Goal: Communication & Community: Answer question/provide support

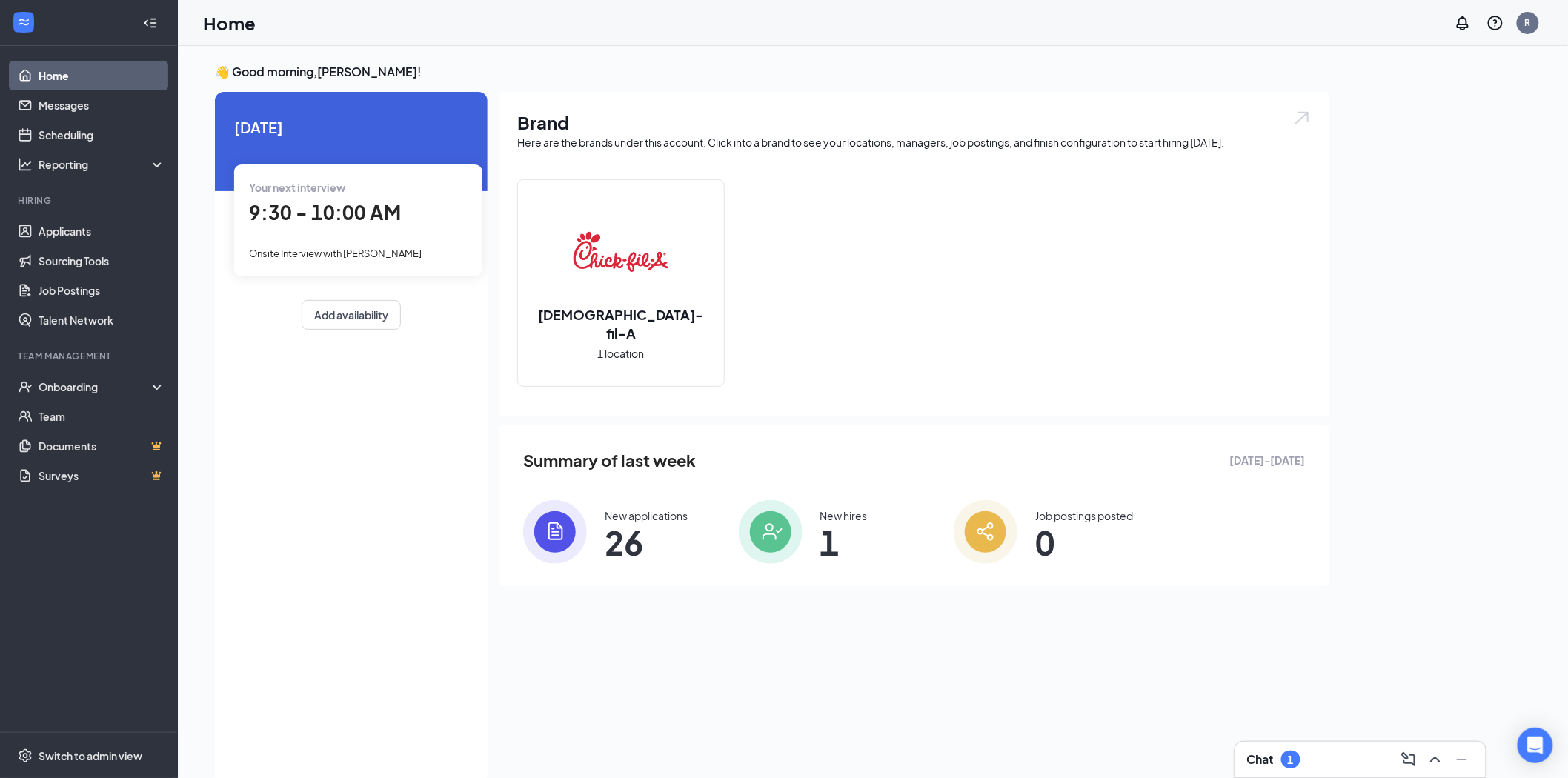
click at [1337, 749] on div "Chat 1" at bounding box center [1361, 759] width 227 height 23
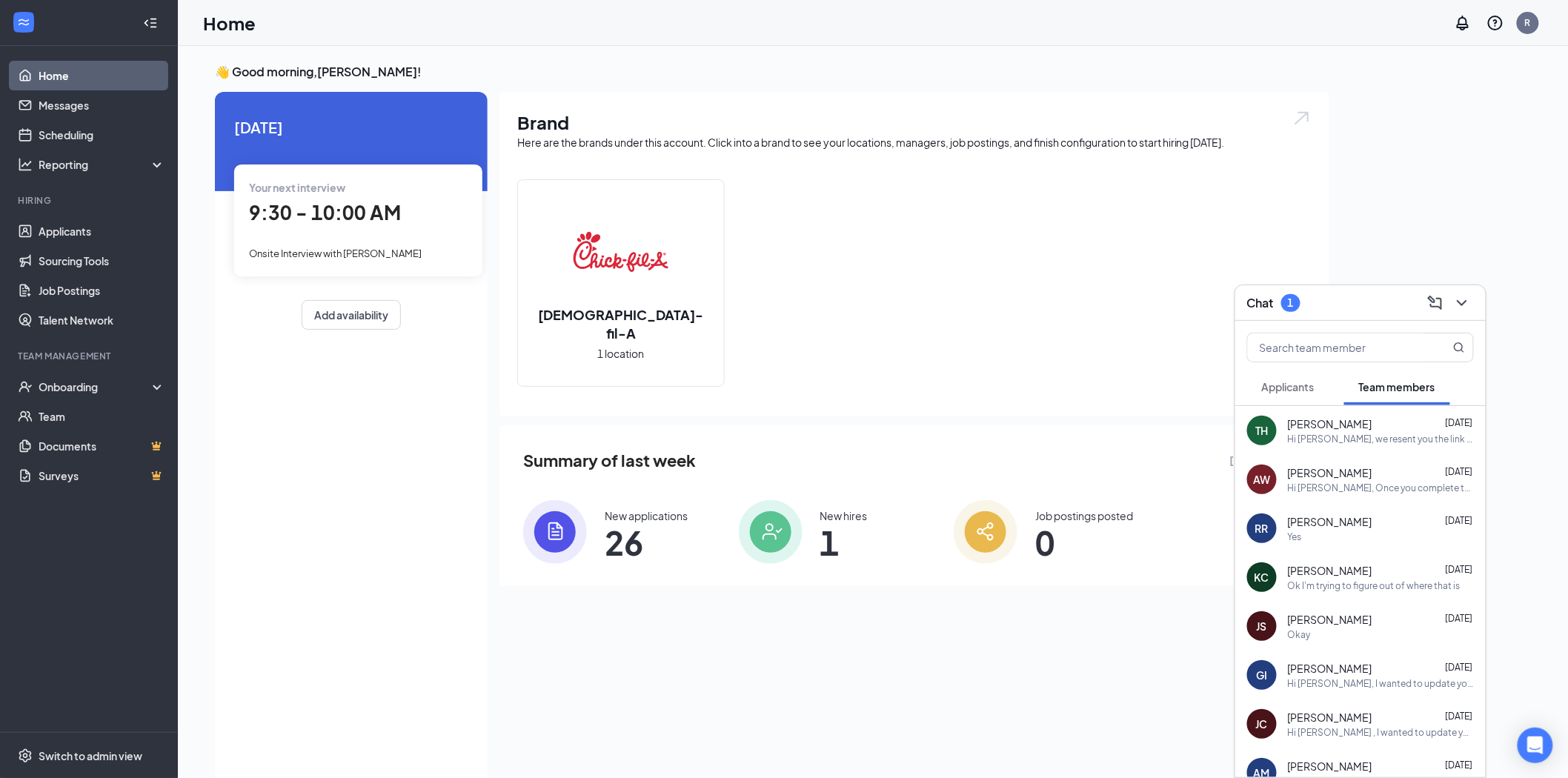
click at [1299, 384] on span "Applicants" at bounding box center [1288, 386] width 53 height 13
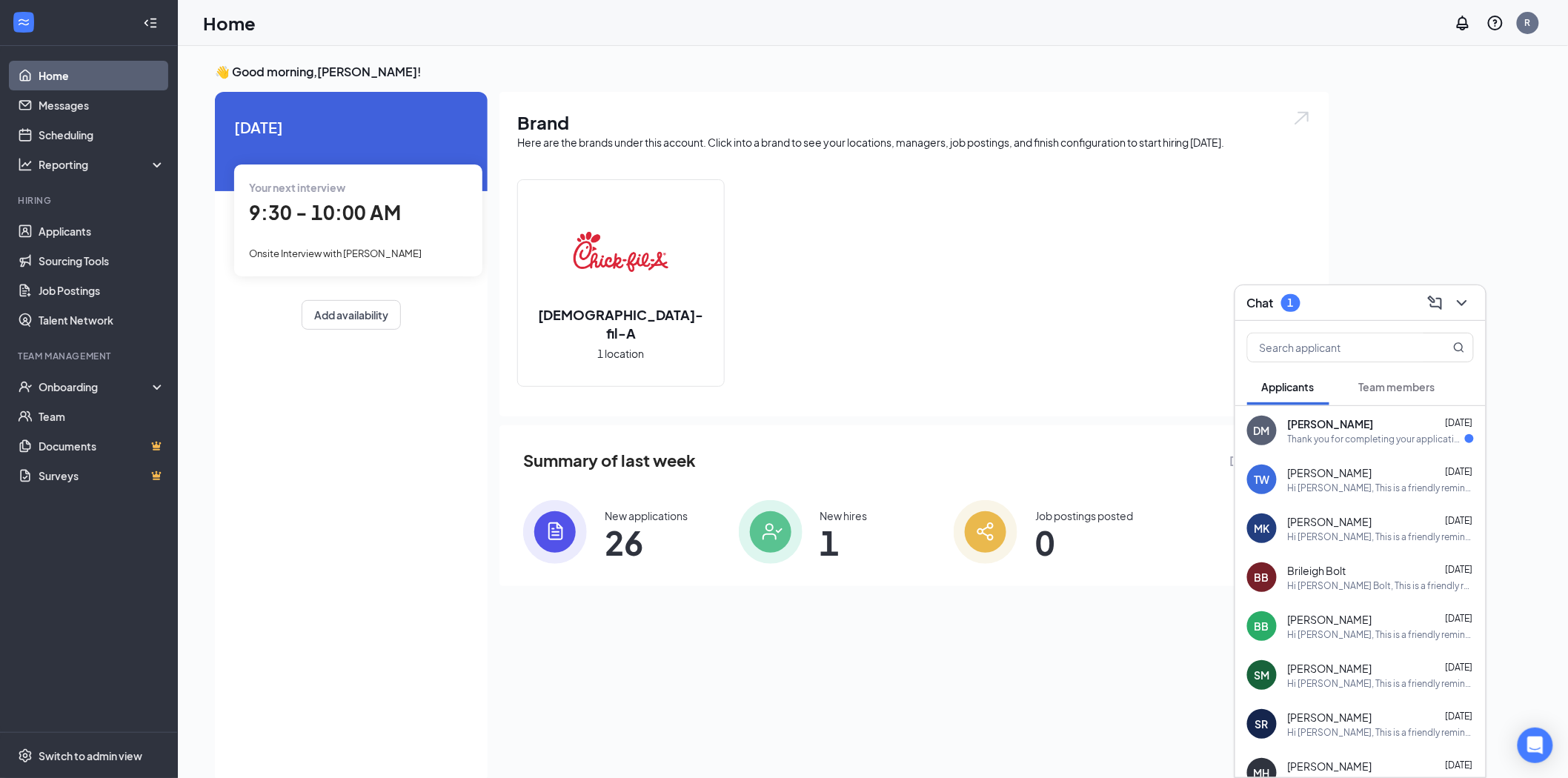
click at [1335, 432] on div "Thank you for completing your application for the Kitchen Director position. We…" at bounding box center [1376, 438] width 177 height 13
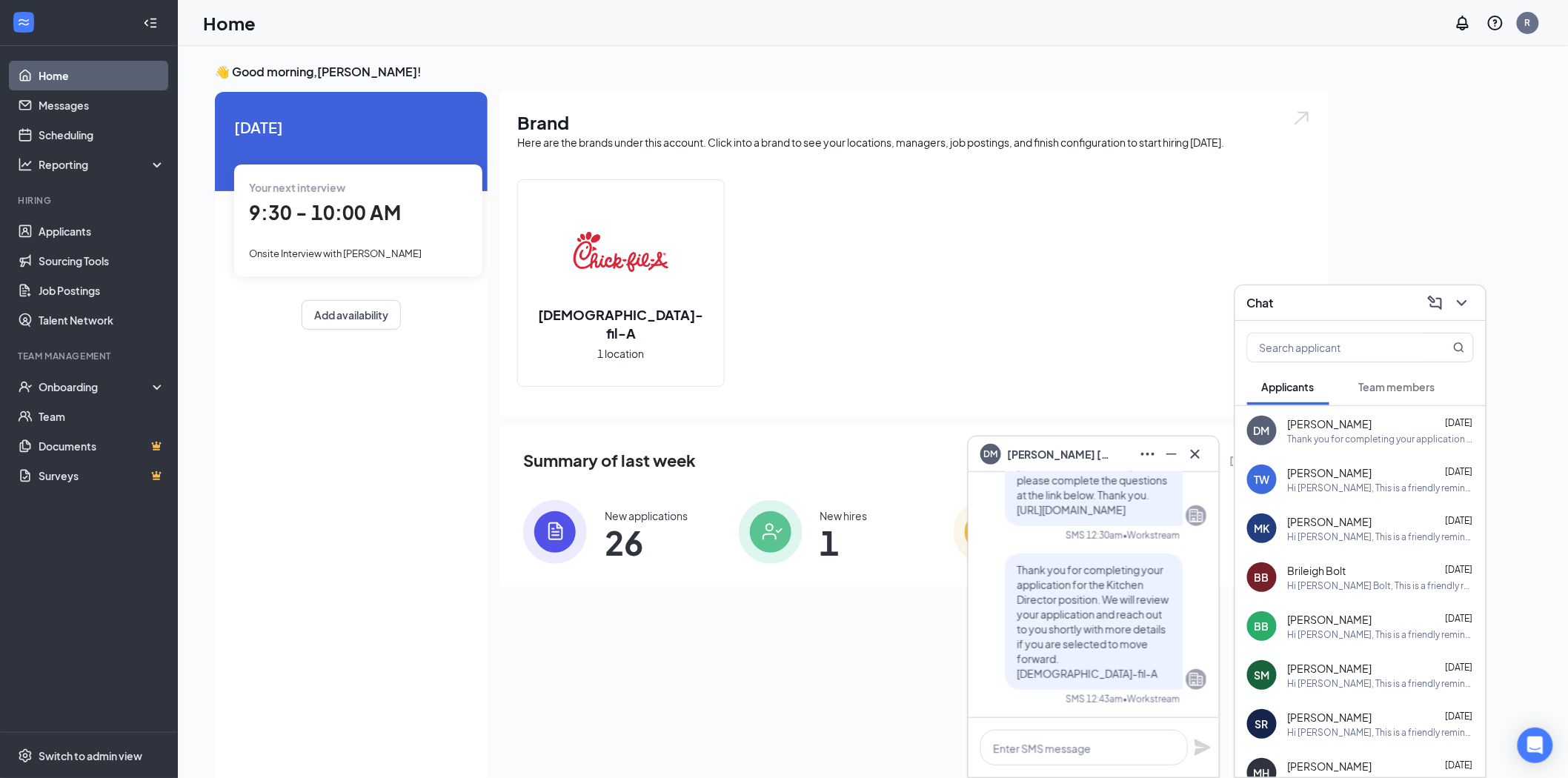
click at [794, 709] on div "Brand Here are the brands under this account. Click into a brand to see your lo…" at bounding box center [914, 433] width 830 height 683
click at [79, 384] on div "Onboarding" at bounding box center [95, 386] width 114 height 15
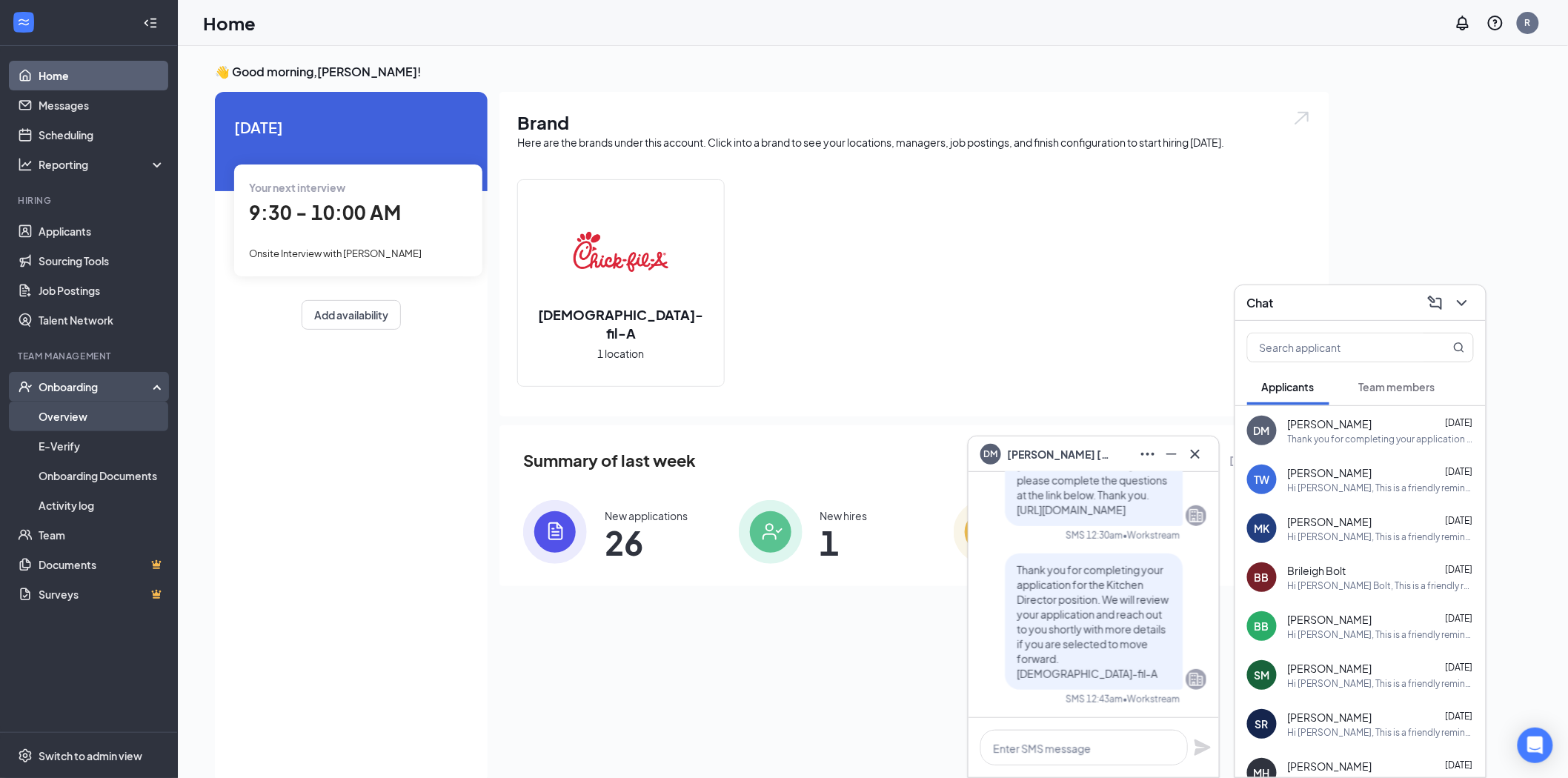
click at [84, 406] on link "Overview" at bounding box center [101, 416] width 127 height 29
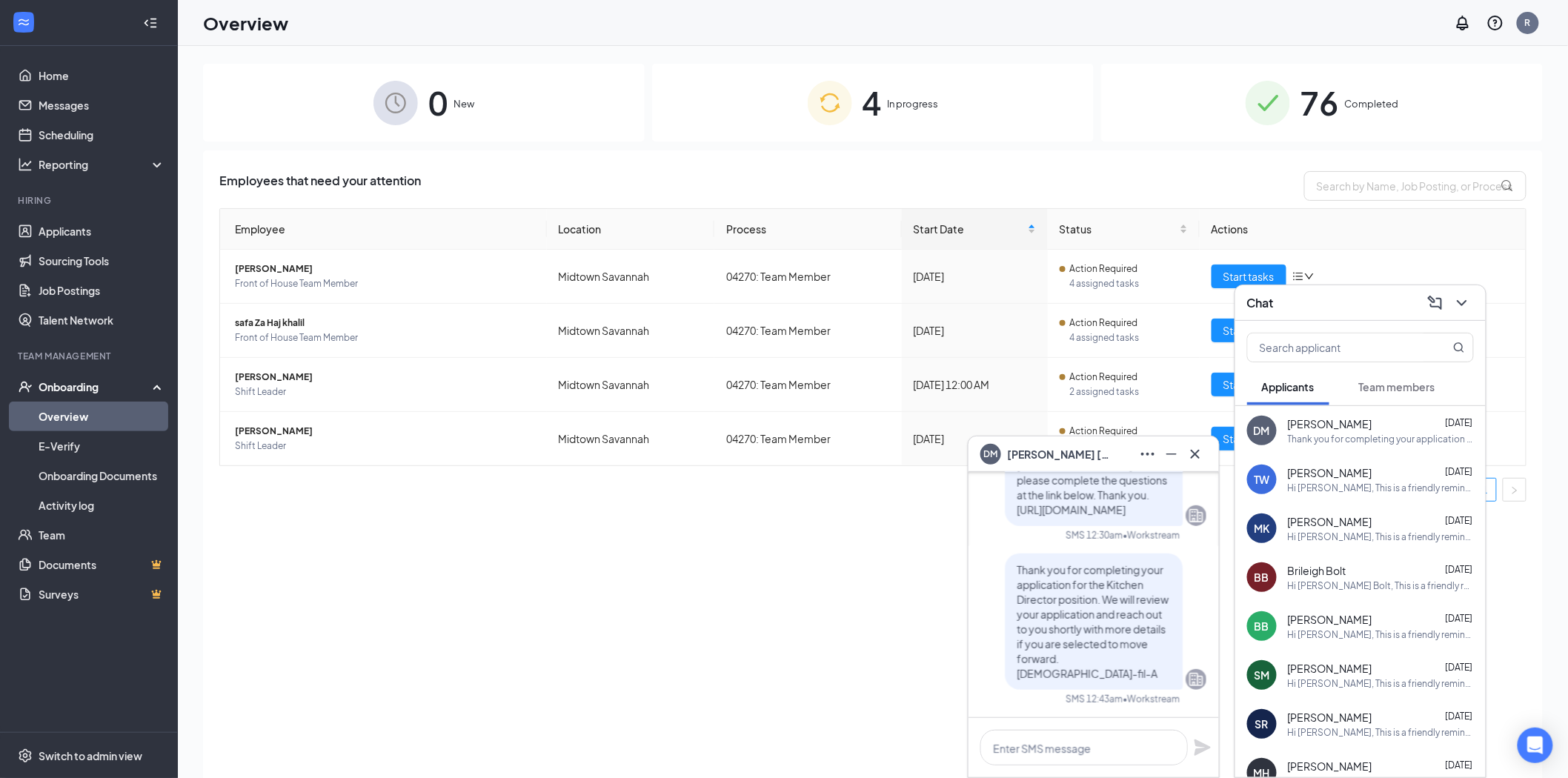
click at [774, 514] on div "Employee Location Process Start Date Status Actions [PERSON_NAME] Front of Hous…" at bounding box center [873, 360] width 1307 height 305
click at [261, 438] on span "[PERSON_NAME]" at bounding box center [385, 431] width 300 height 15
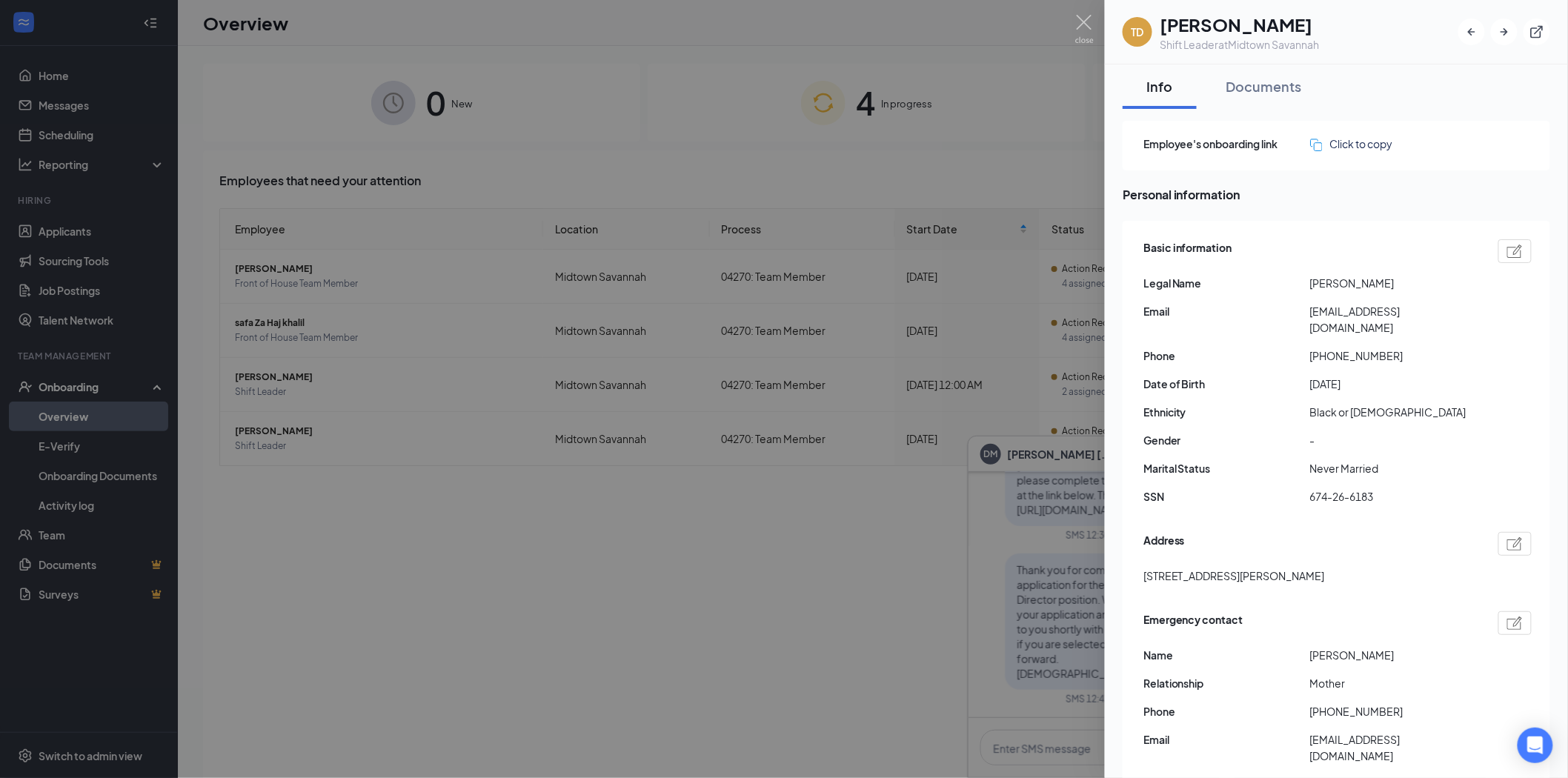
click at [1083, 10] on div at bounding box center [784, 389] width 1568 height 778
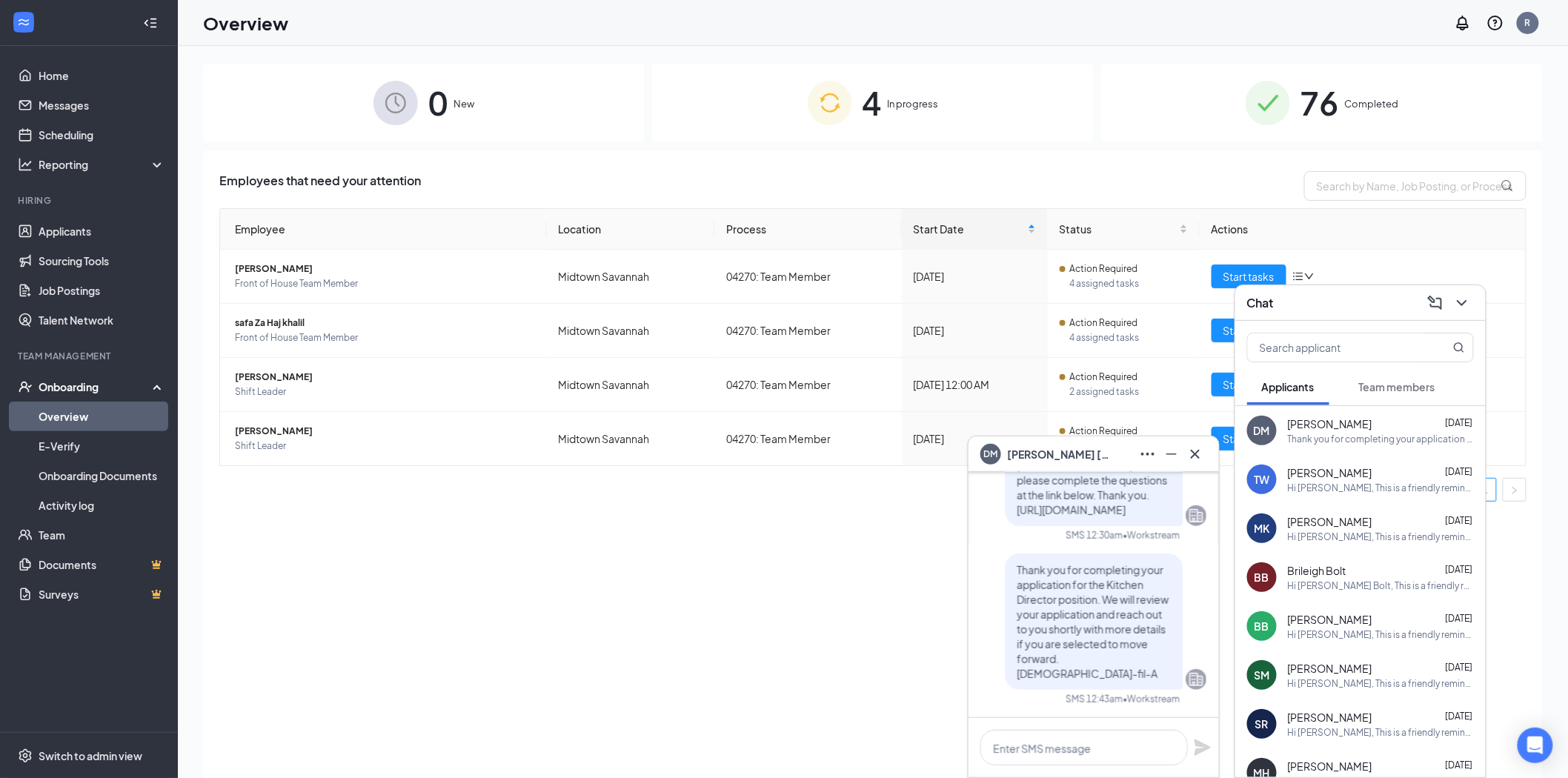
click at [1168, 452] on icon "Minimize" at bounding box center [1172, 454] width 18 height 18
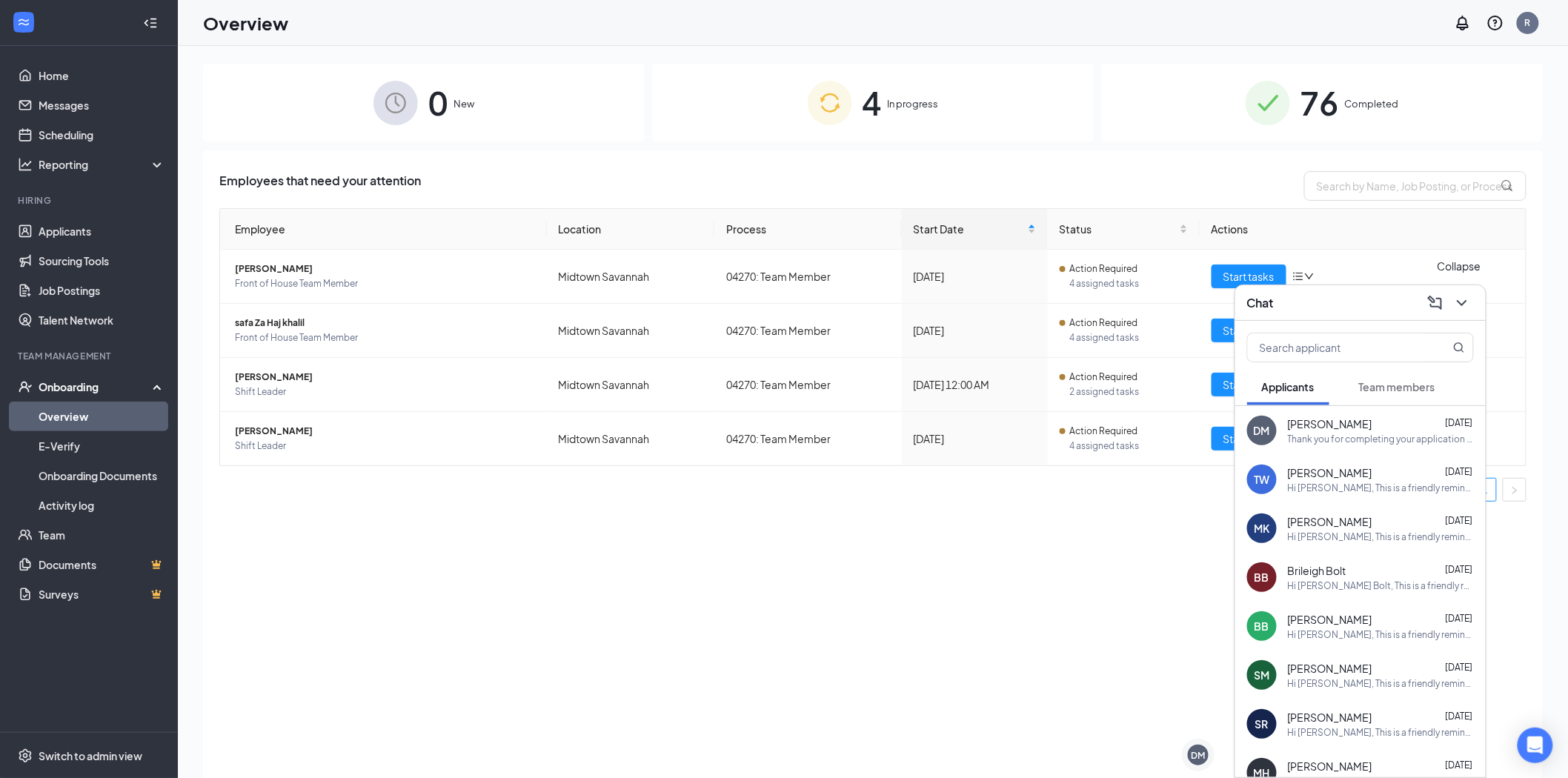
click at [1461, 298] on icon "ChevronDown" at bounding box center [1462, 302] width 18 height 18
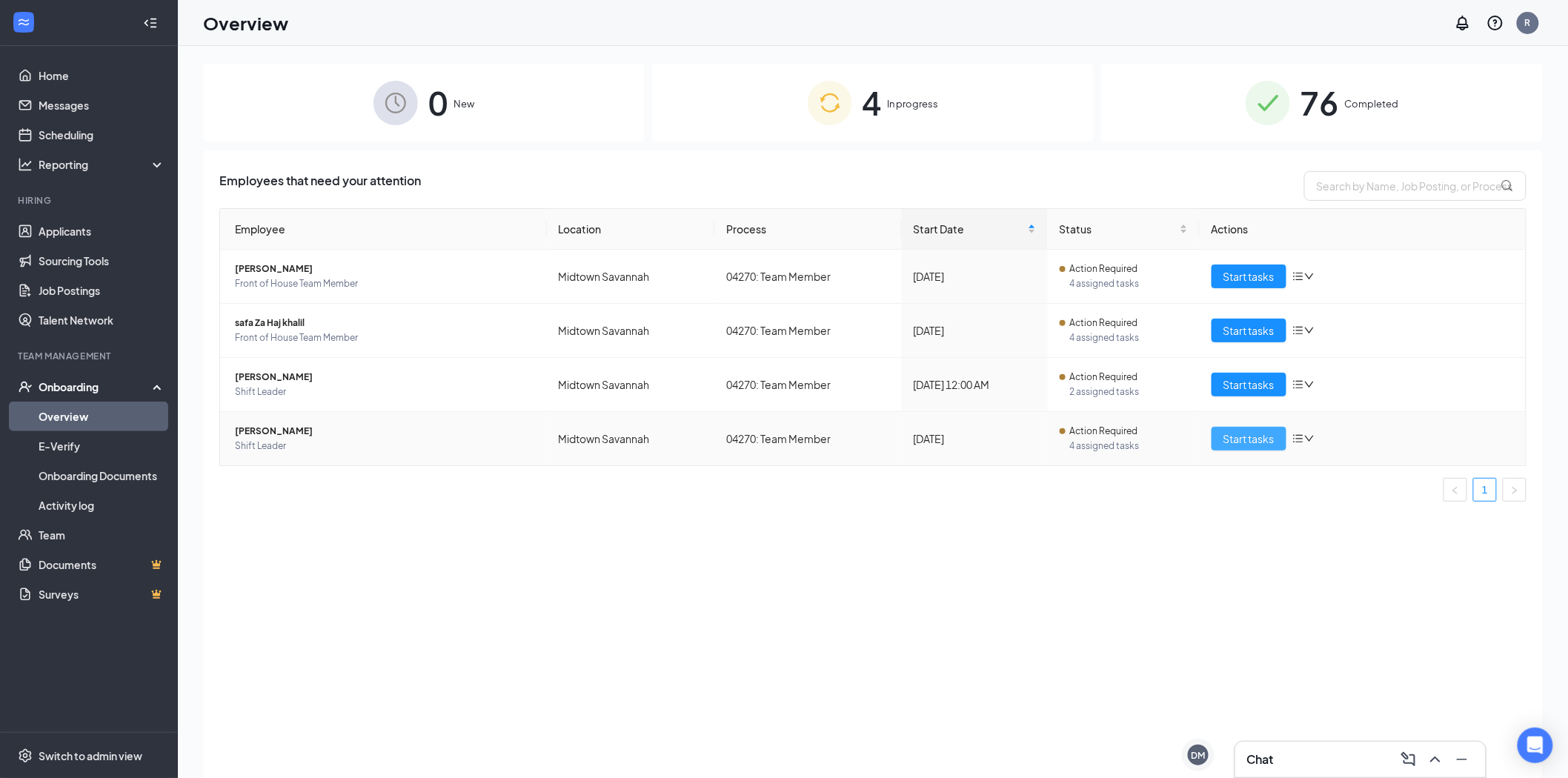
click at [1265, 439] on span "Start tasks" at bounding box center [1249, 438] width 51 height 16
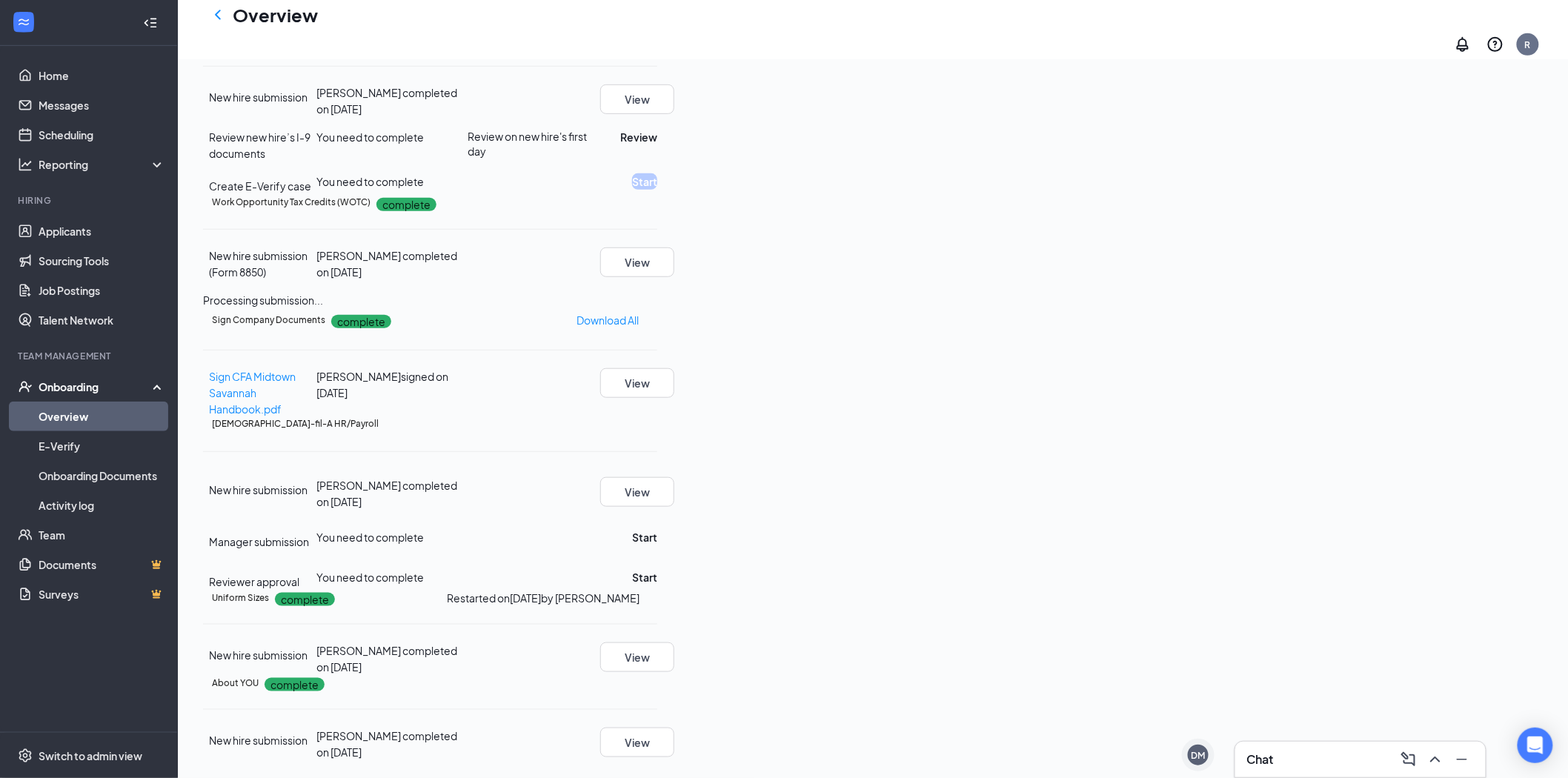
scroll to position [621, 0]
click at [674, 642] on button "View" at bounding box center [638, 657] width 75 height 29
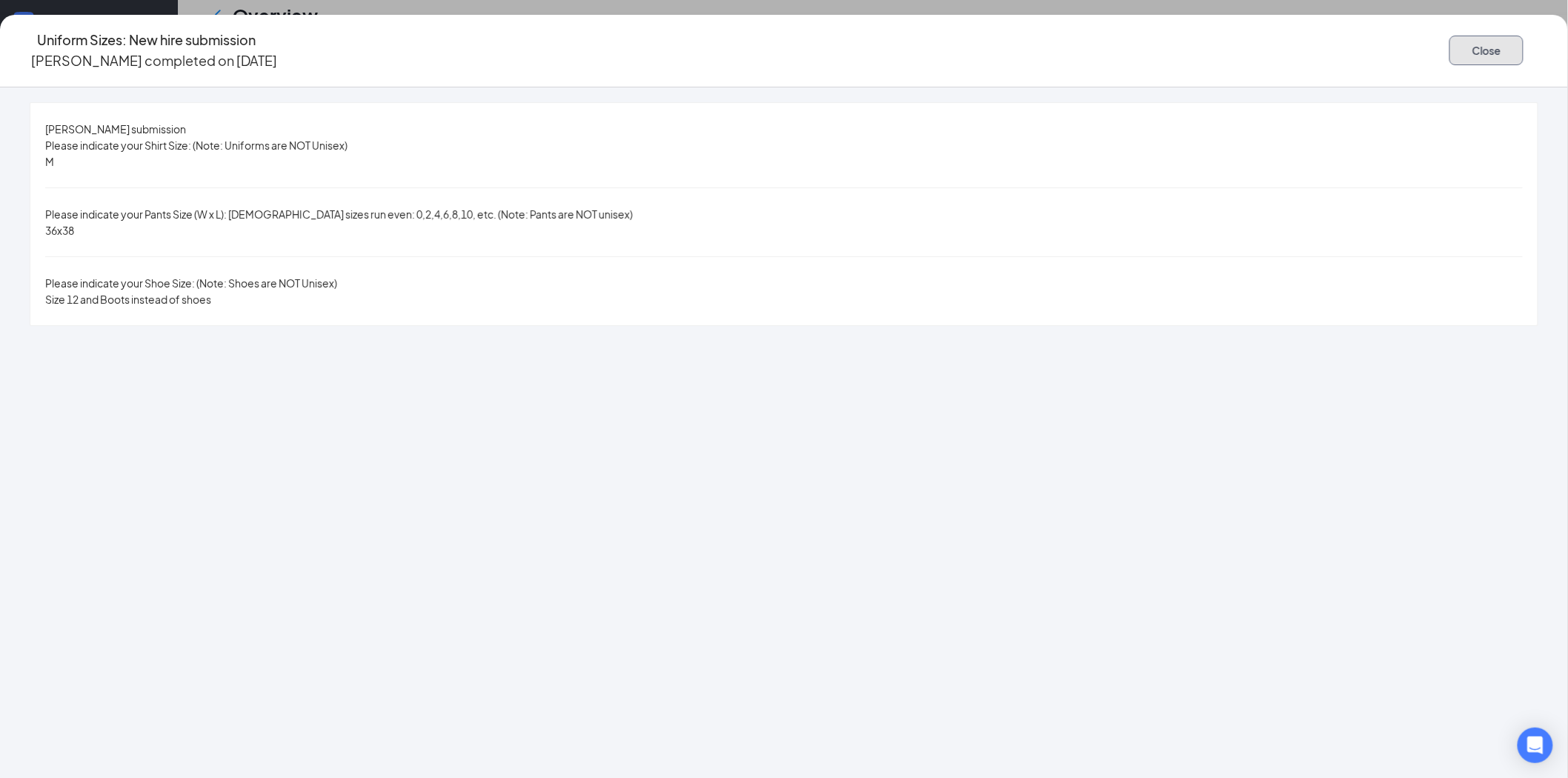
click at [1450, 41] on button "Close" at bounding box center [1487, 50] width 75 height 29
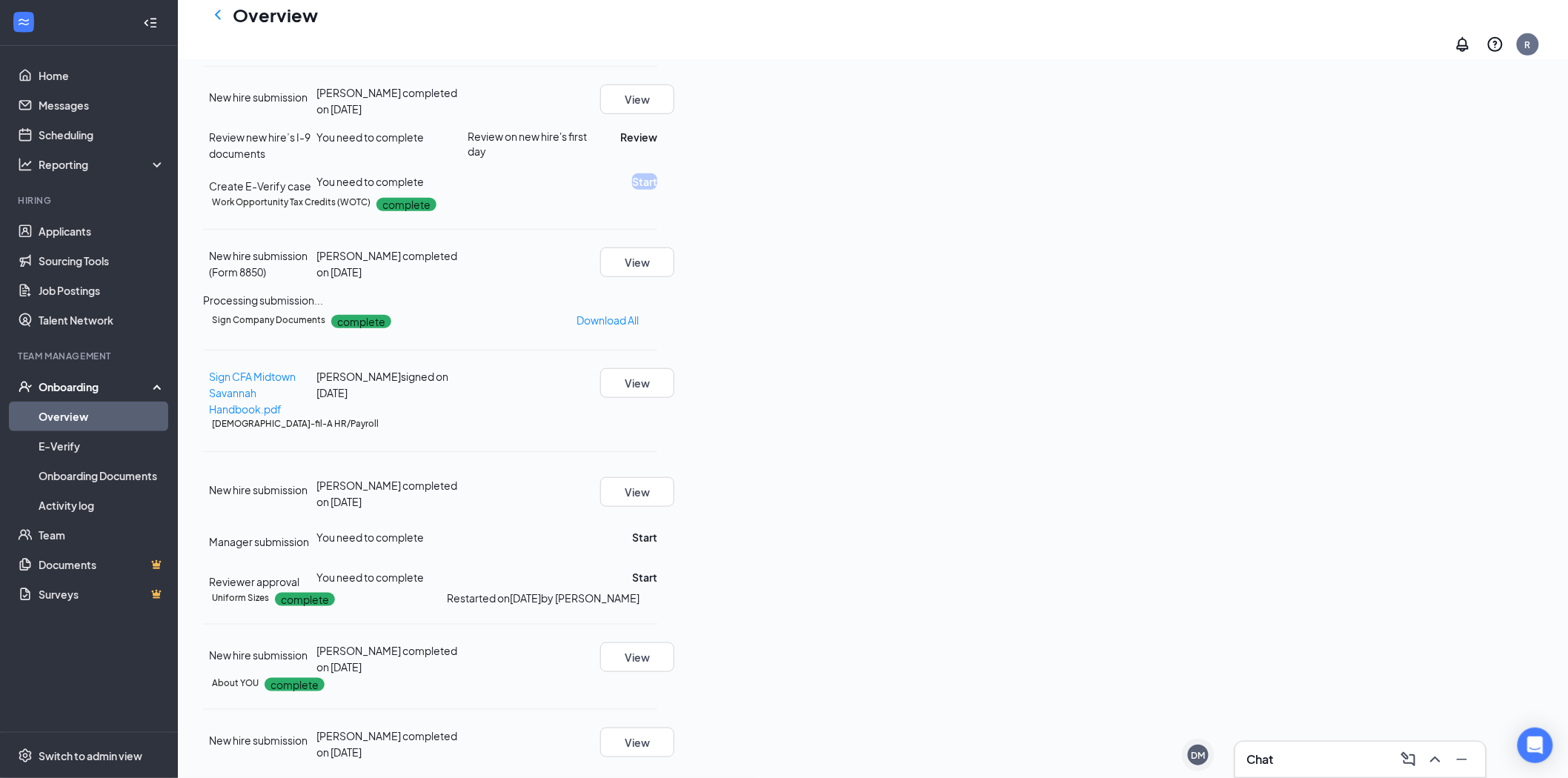
click at [1377, 749] on div "Chat" at bounding box center [1361, 759] width 227 height 23
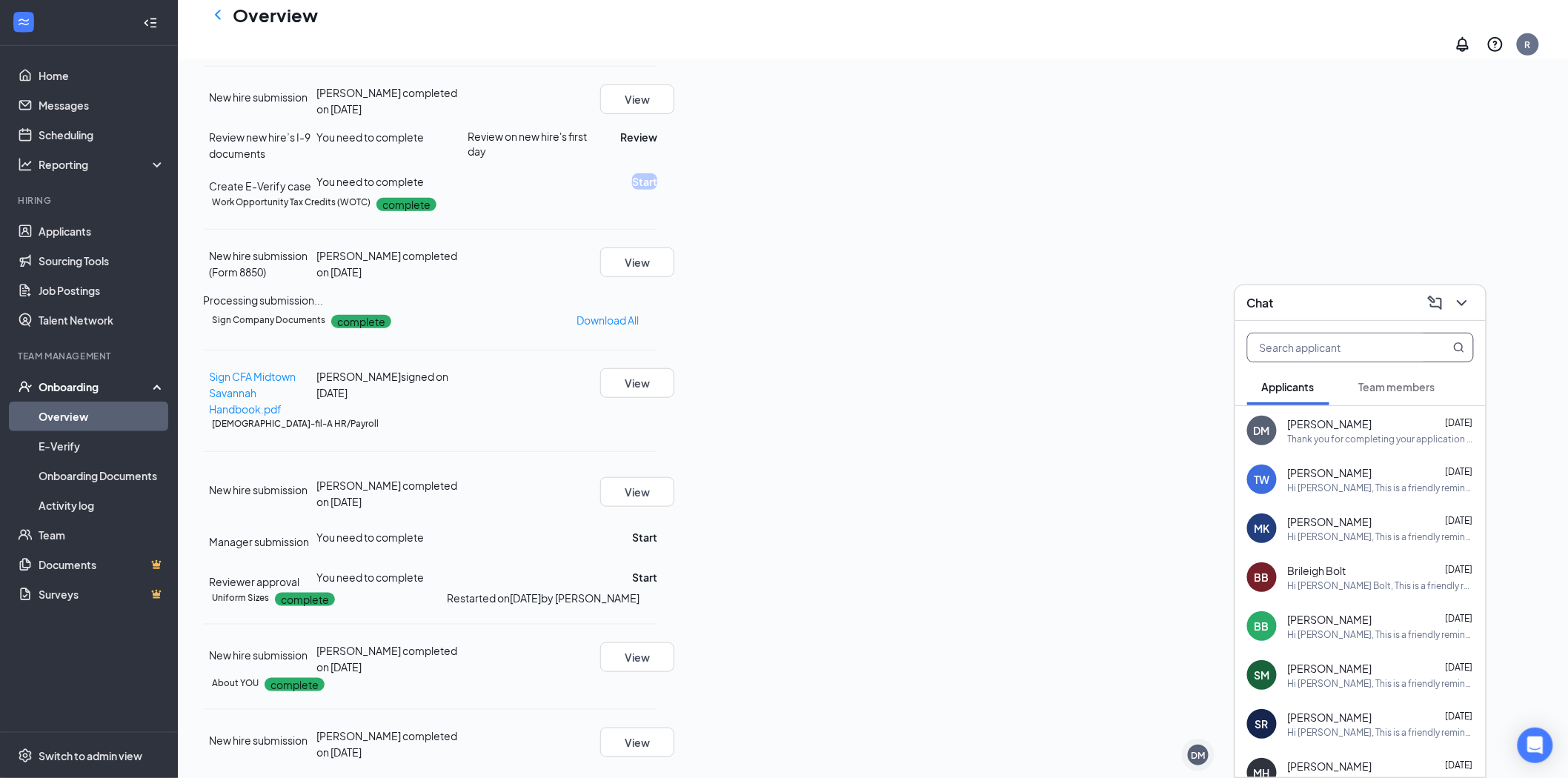
click at [1386, 337] on input "text" at bounding box center [1336, 347] width 176 height 28
click at [1415, 381] on span "Team members" at bounding box center [1397, 386] width 76 height 13
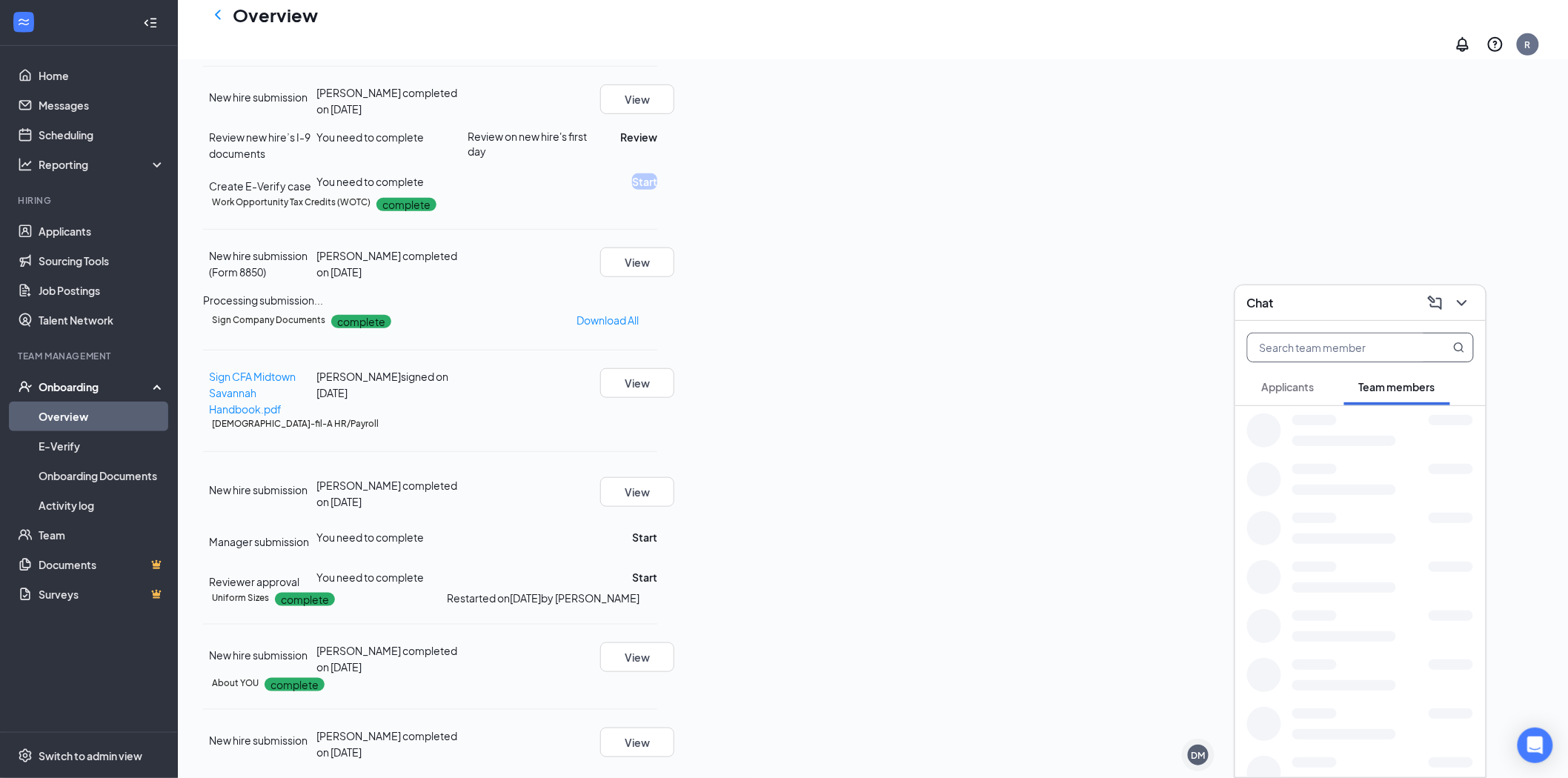
click at [1302, 339] on input "text" at bounding box center [1336, 347] width 176 height 28
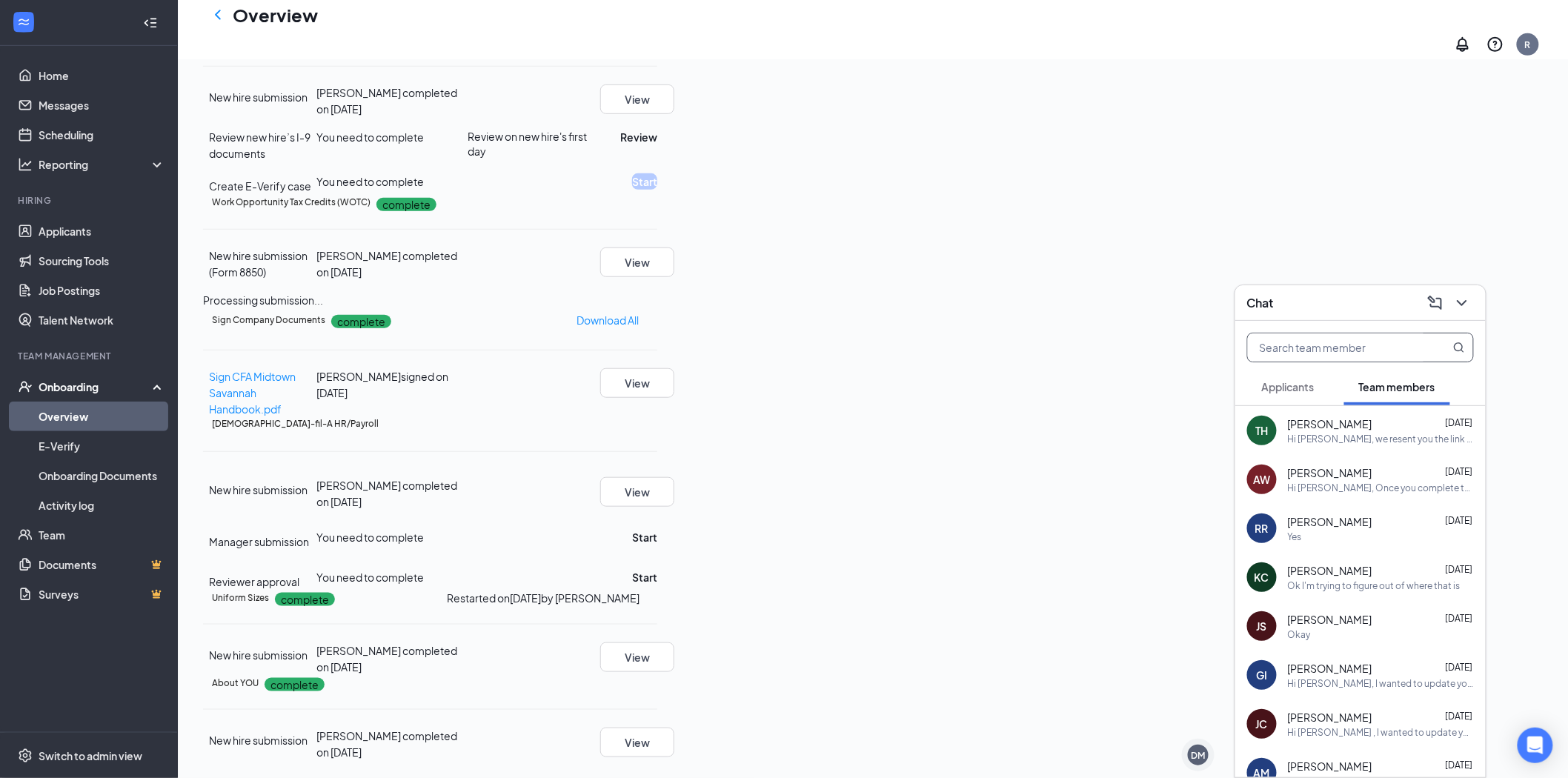
click at [1369, 431] on div "[PERSON_NAME] [DATE] Hi [PERSON_NAME], we resent you the link to fill out your …" at bounding box center [1381, 431] width 186 height 29
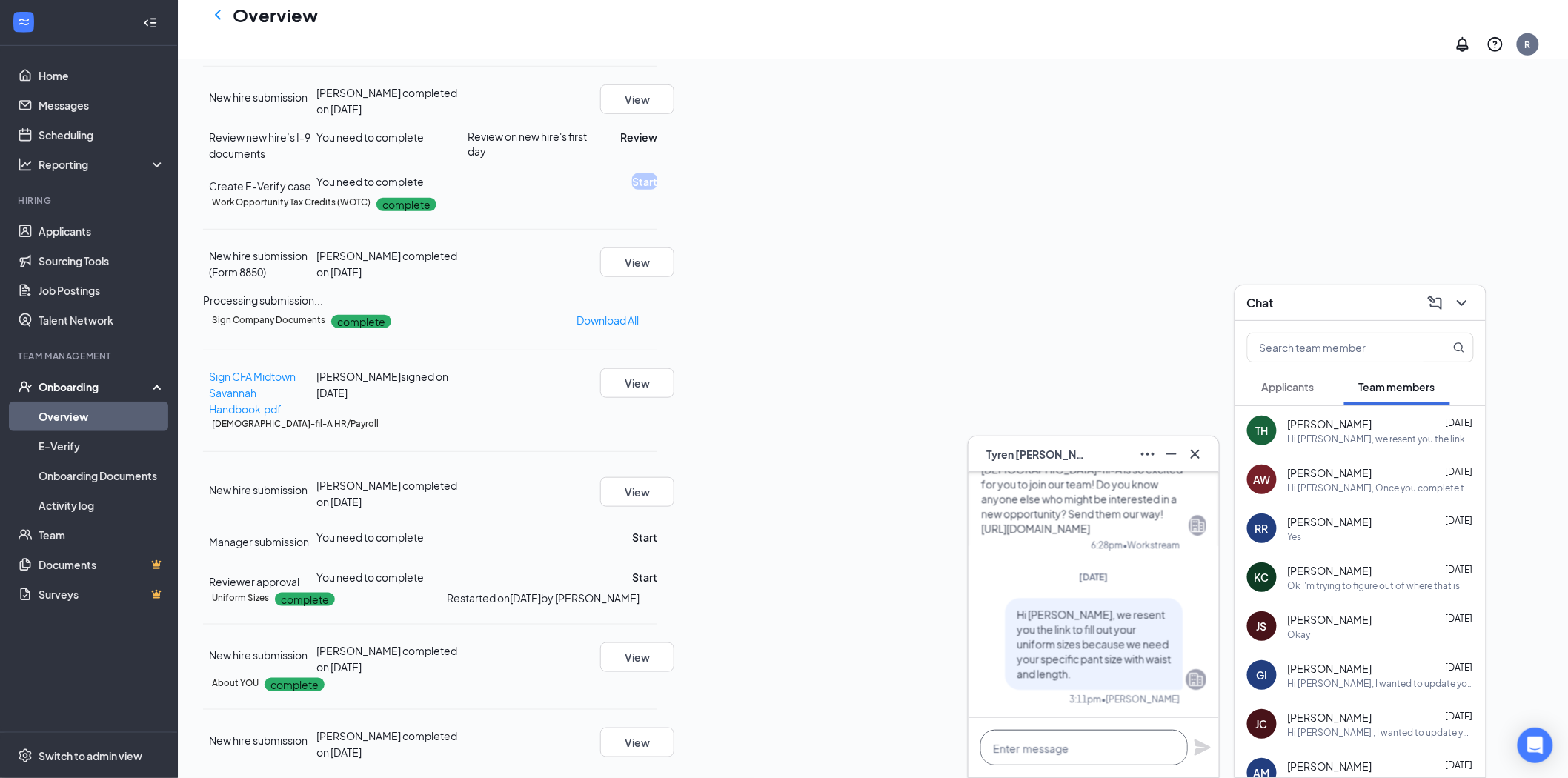
click at [1083, 745] on textarea at bounding box center [1083, 747] width 207 height 36
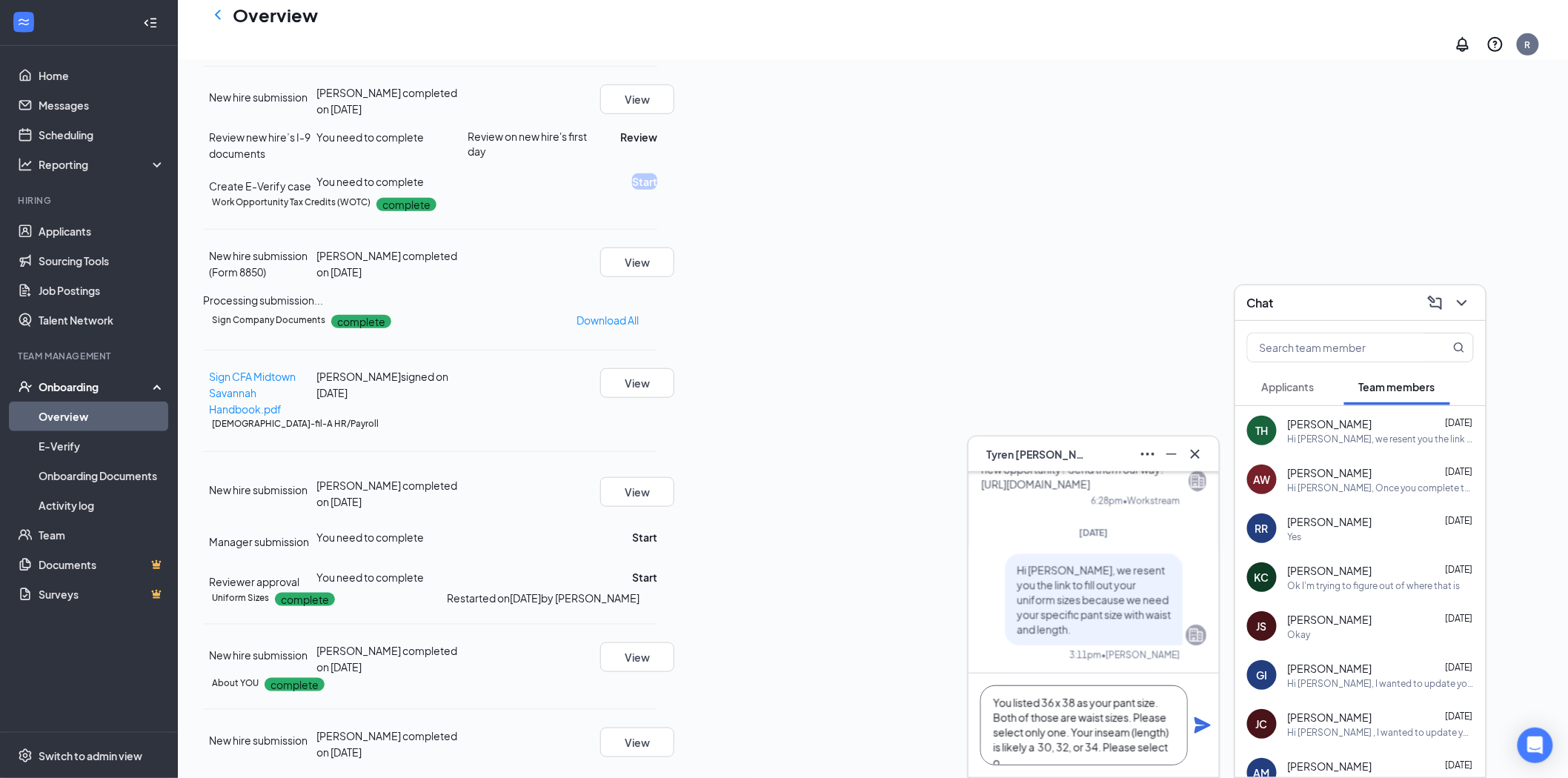
scroll to position [46, 0]
type textarea "Hi [PERSON_NAME], You listed 36 x 38 as your pant size. Both of those are waist…"
click at [1196, 722] on icon "Plane" at bounding box center [1203, 725] width 16 height 16
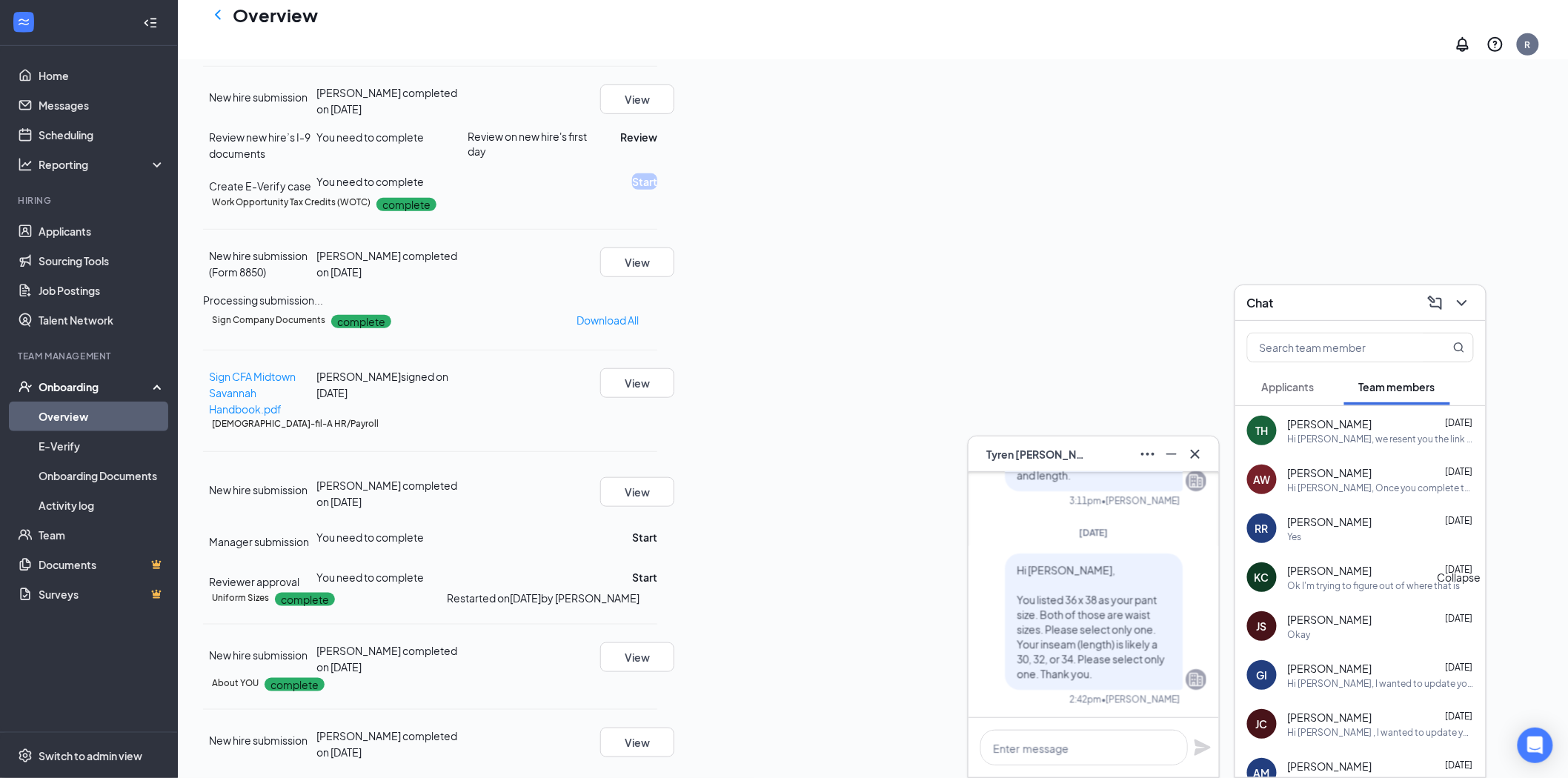
click at [1467, 300] on icon "ChevronDown" at bounding box center [1461, 302] width 10 height 6
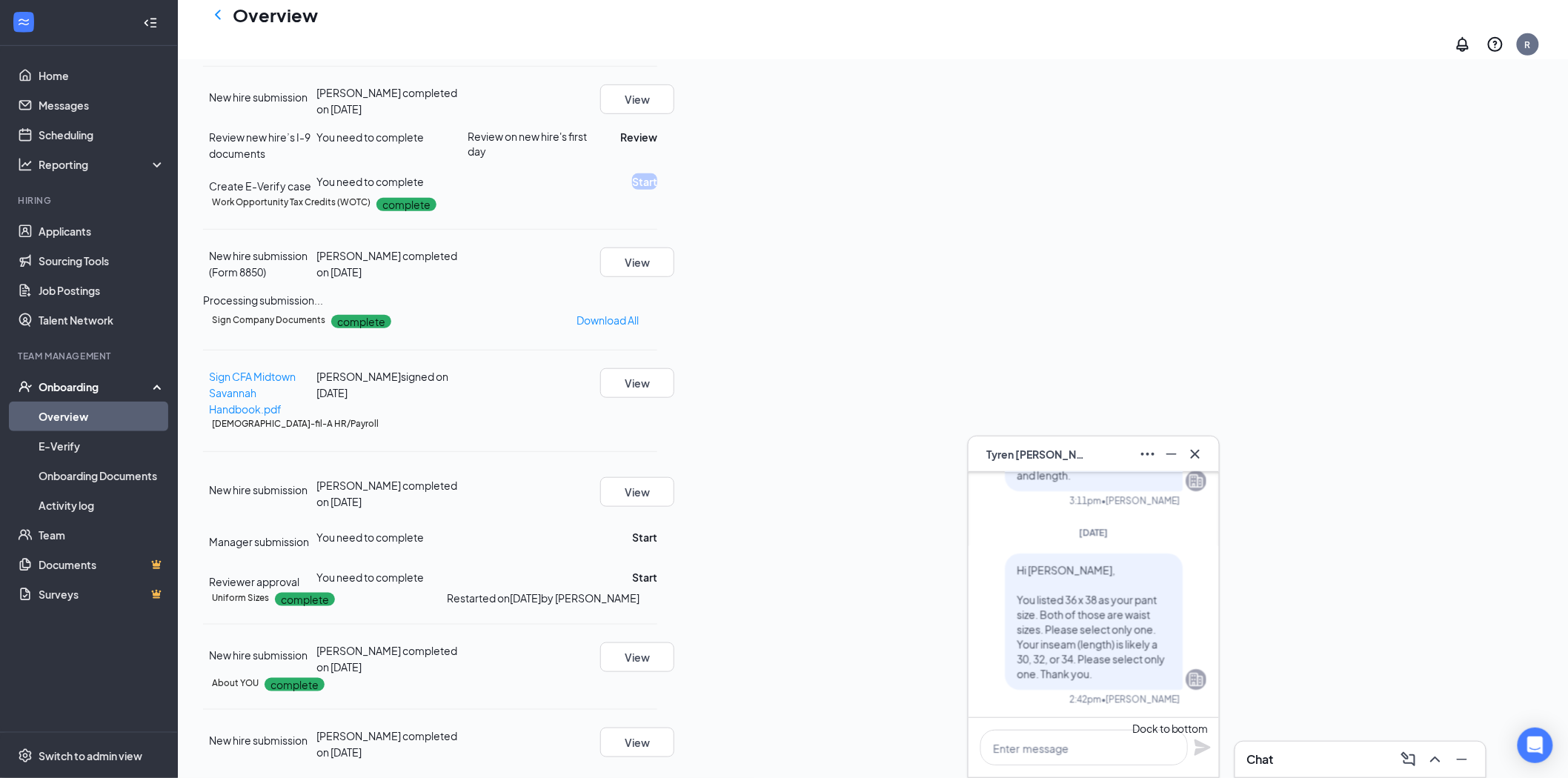
click at [1167, 454] on icon "Minimize" at bounding box center [1172, 454] width 18 height 18
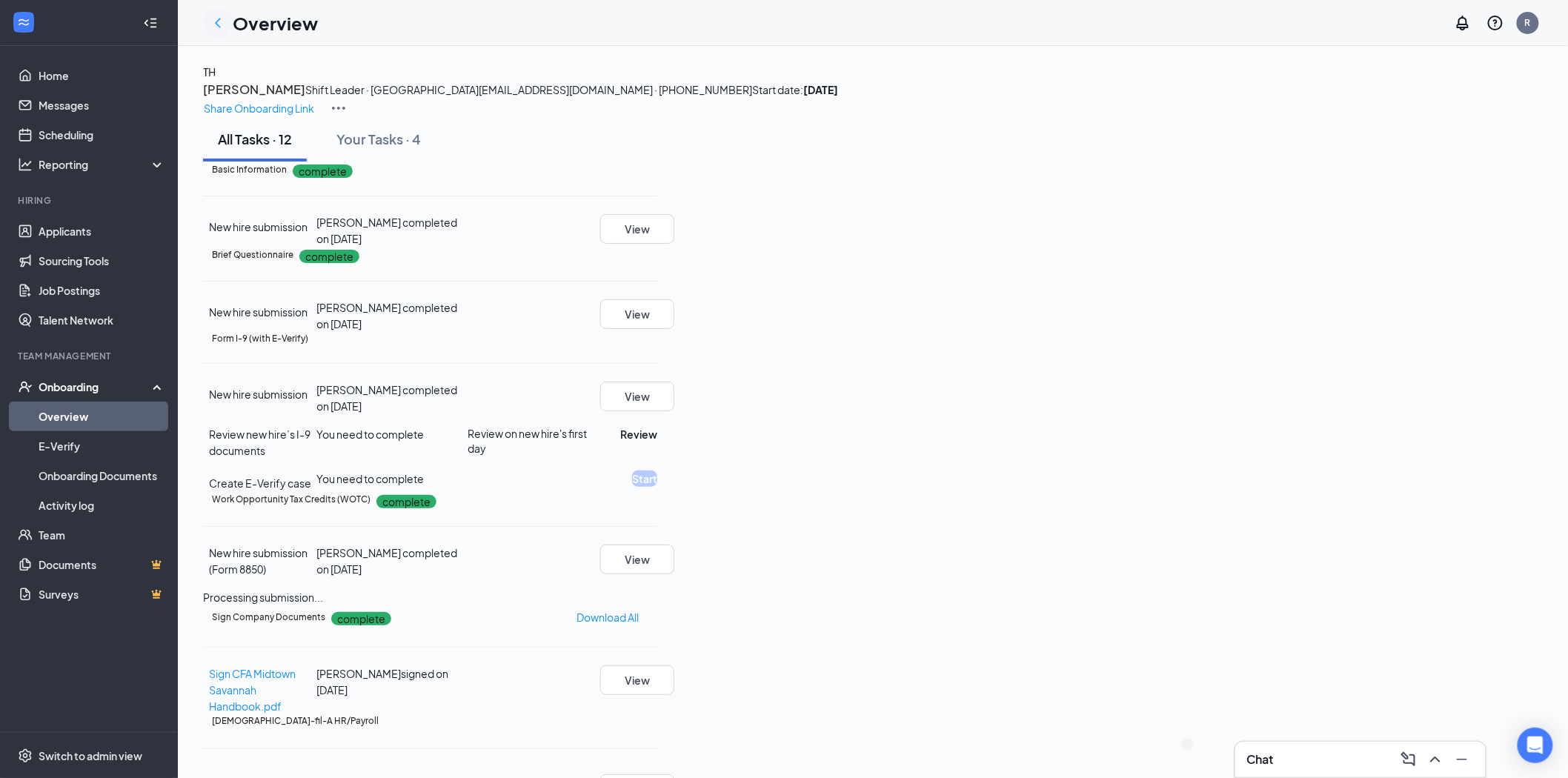
click at [216, 18] on icon "ChevronLeft" at bounding box center [218, 23] width 18 height 18
